Goal: Find specific page/section: Find specific page/section

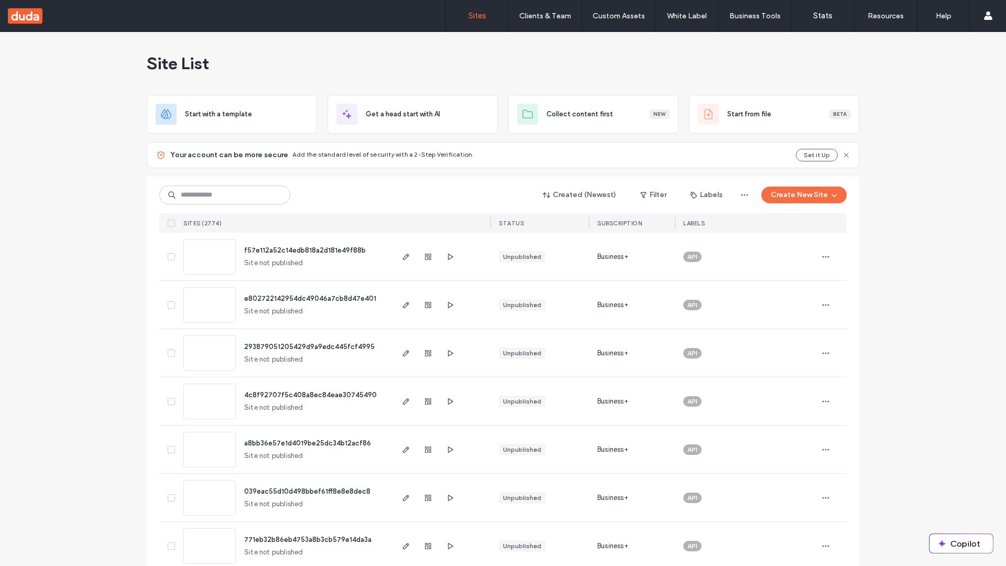
click at [221, 195] on input at bounding box center [224, 195] width 131 height 19
type input "**********"
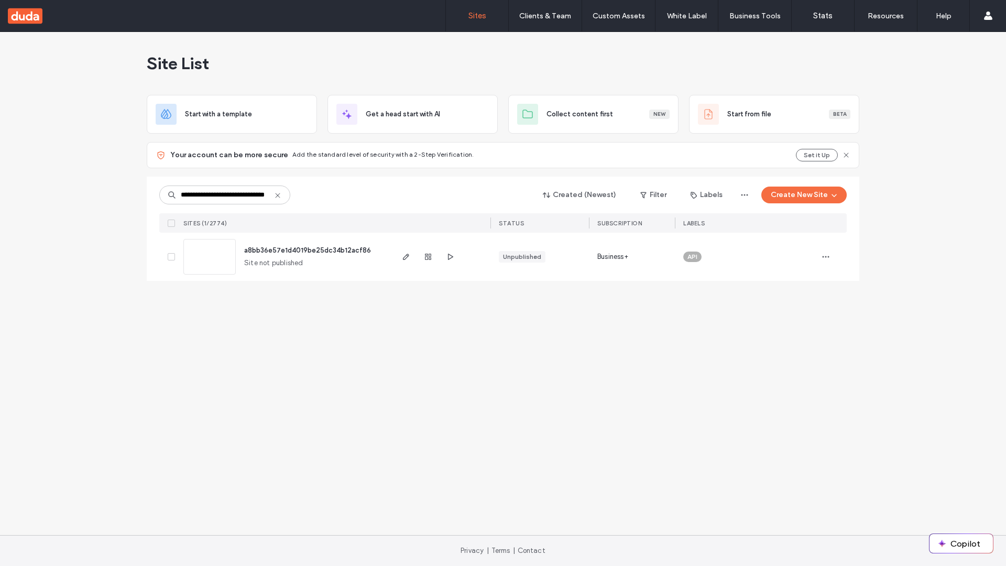
click at [308, 250] on span "a8bb36e57e1d4019be25dc34b12acf86" at bounding box center [307, 250] width 127 height 8
